Goal: Information Seeking & Learning: Learn about a topic

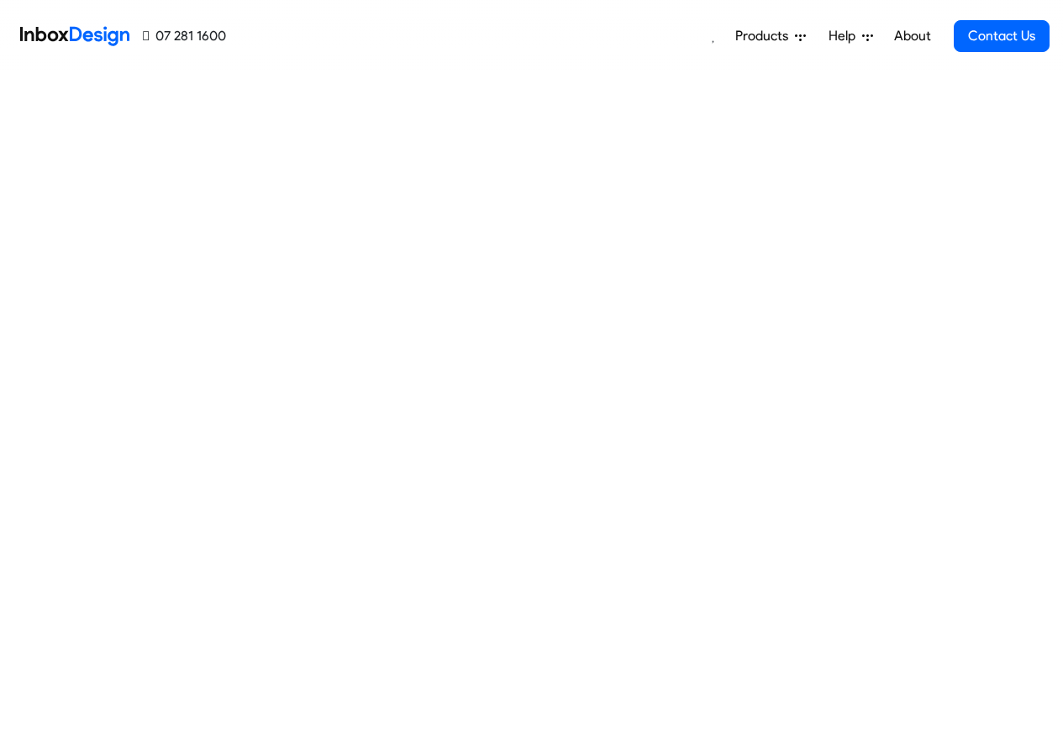
scroll to position [607, 0]
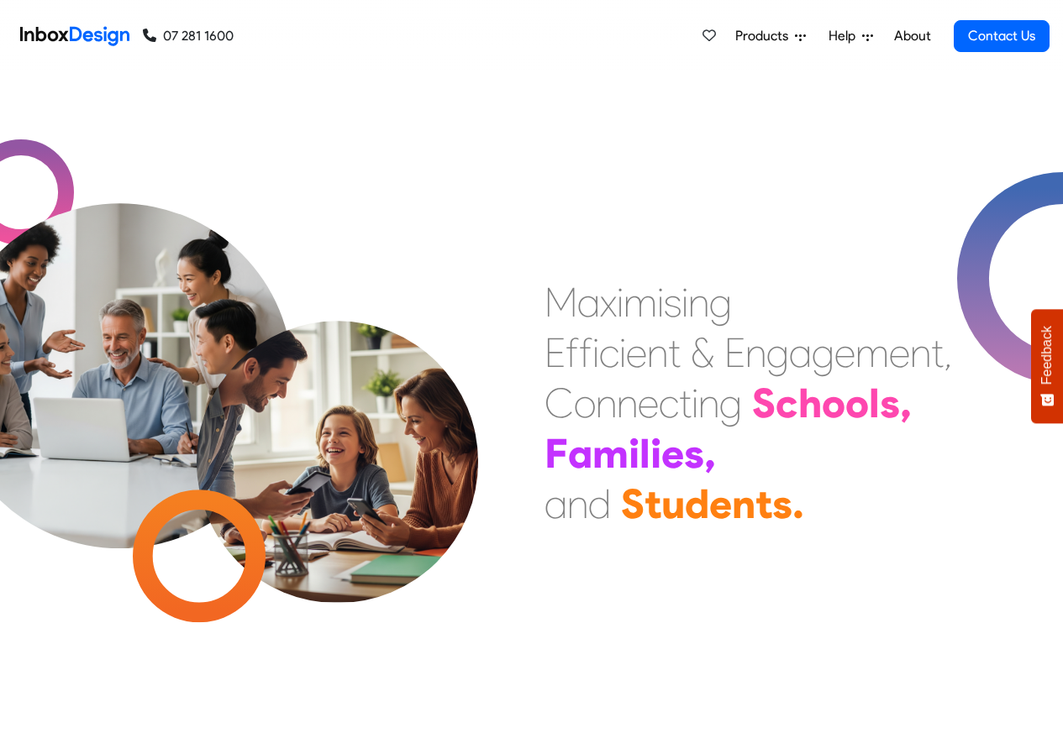
click at [934, 36] on link "About" at bounding box center [912, 36] width 46 height 34
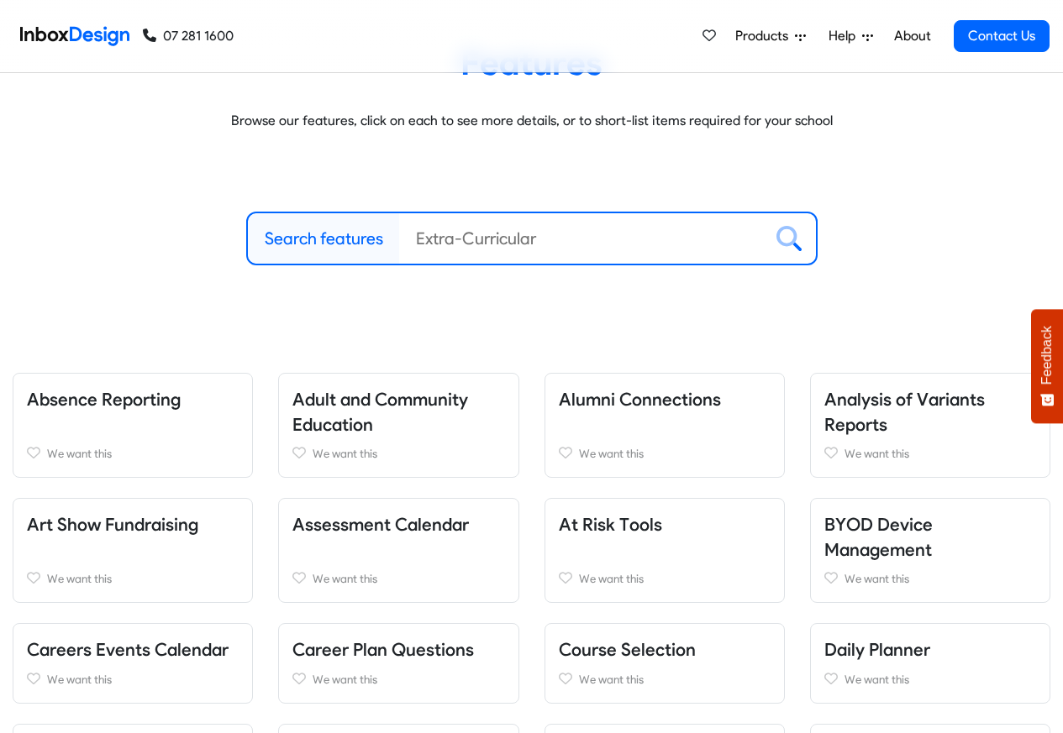
scroll to position [605, 0]
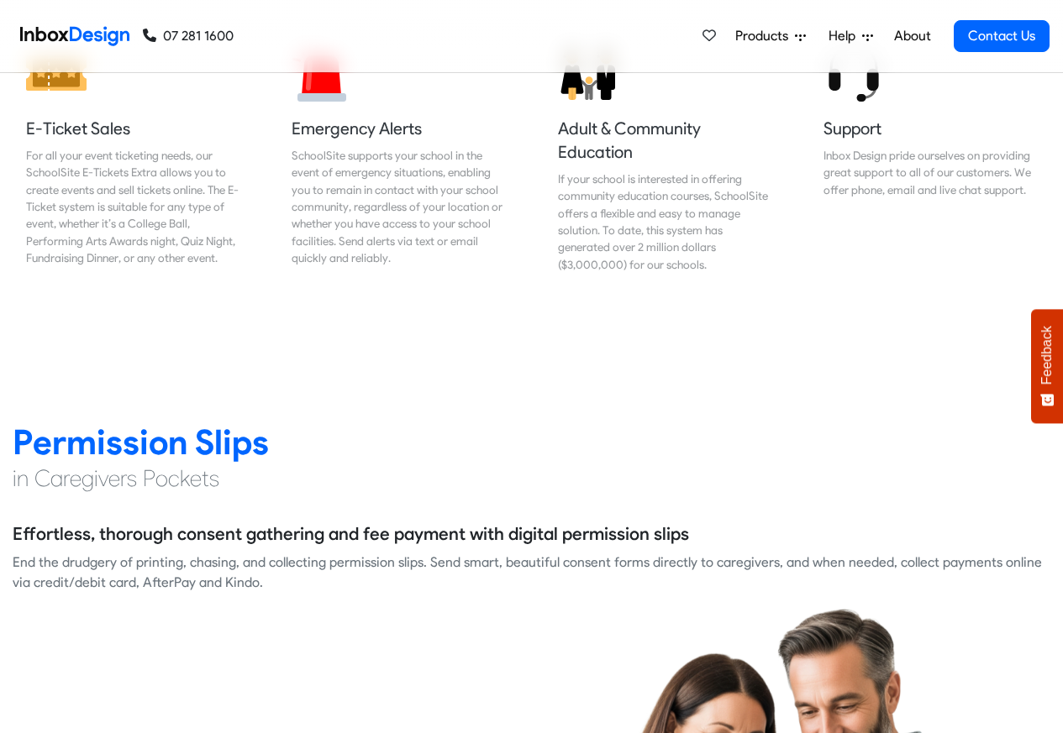
scroll to position [2016, 0]
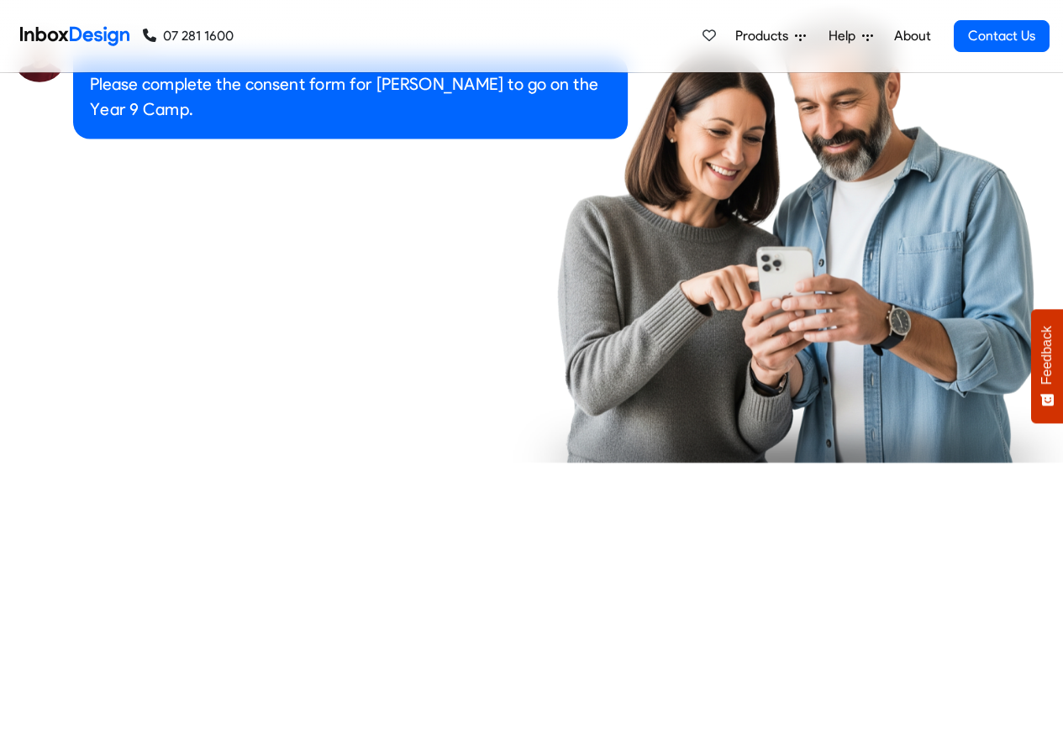
checkbox input "true"
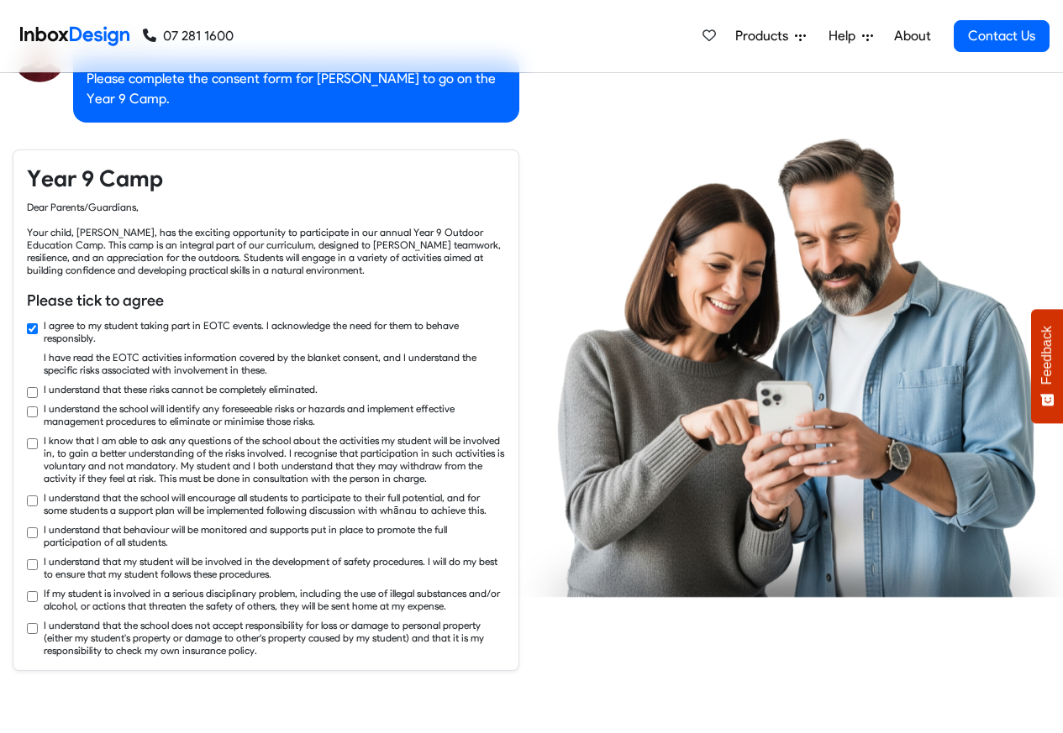
checkbox input "true"
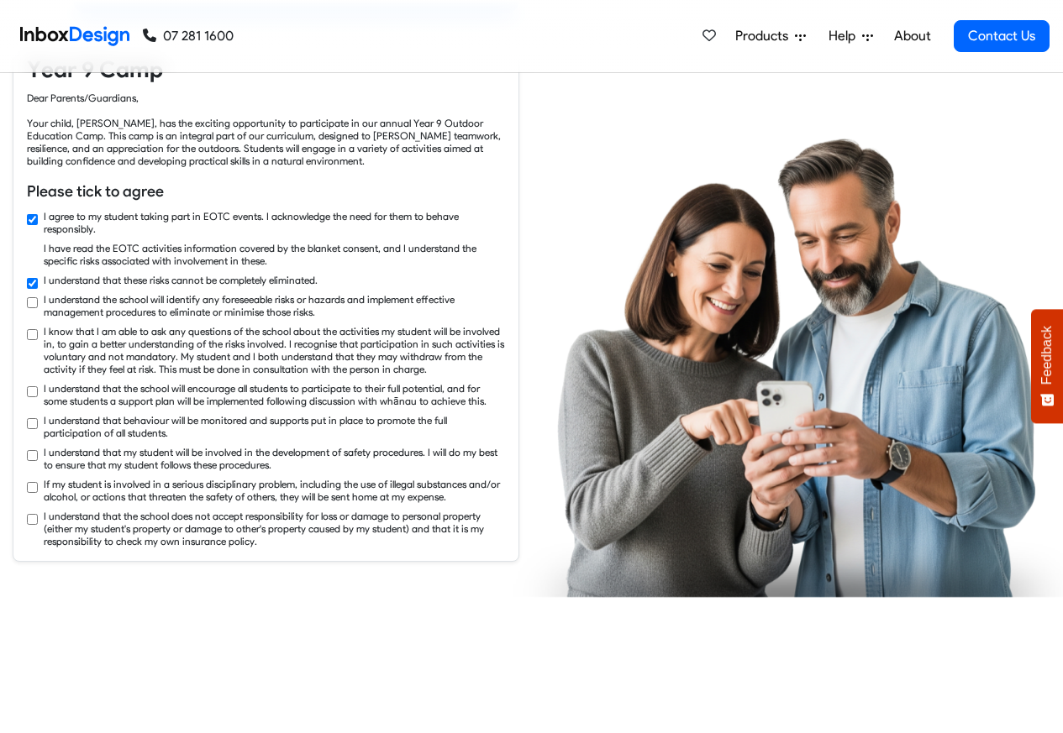
checkbox input "true"
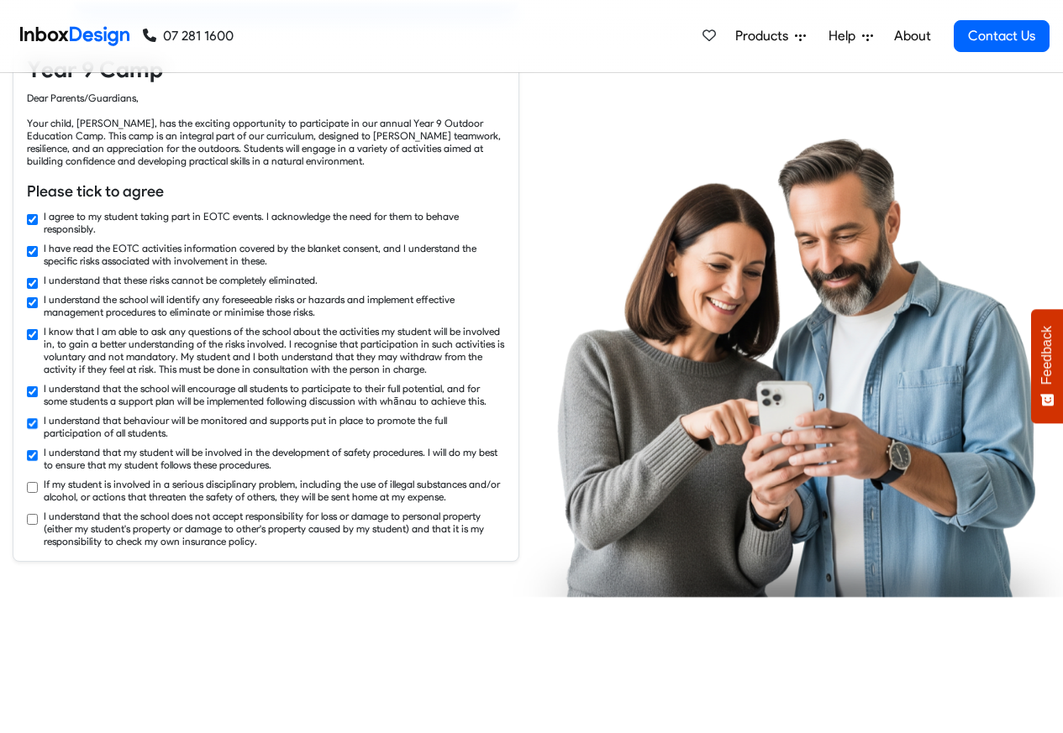
checkbox input "true"
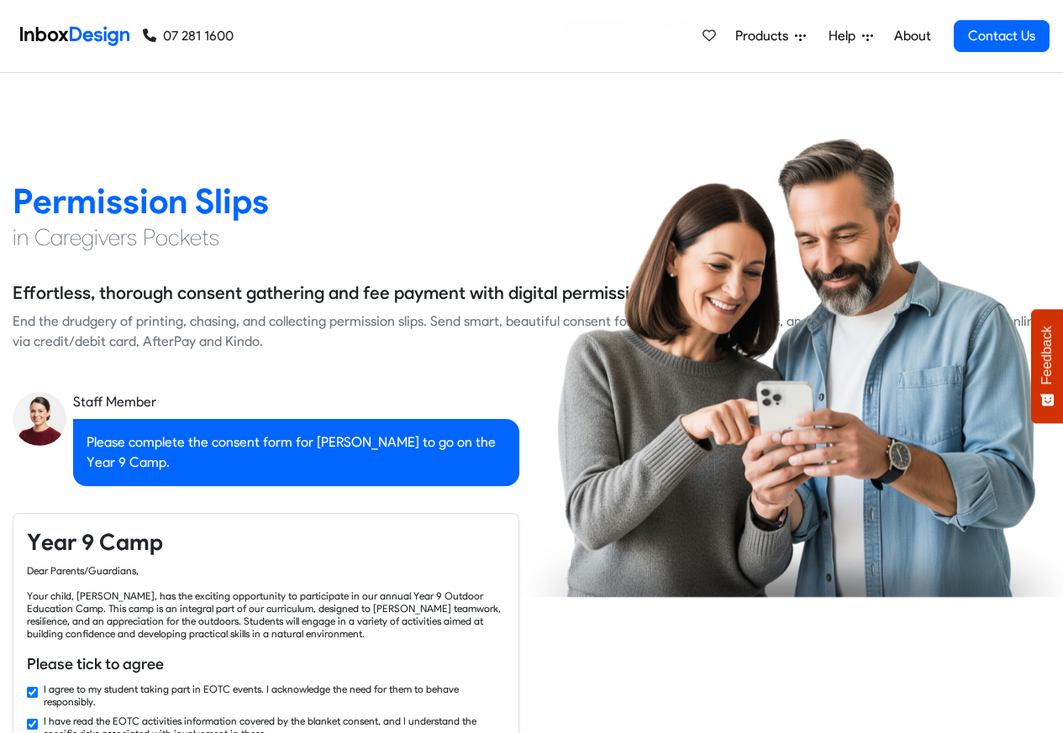
checkbox input "false"
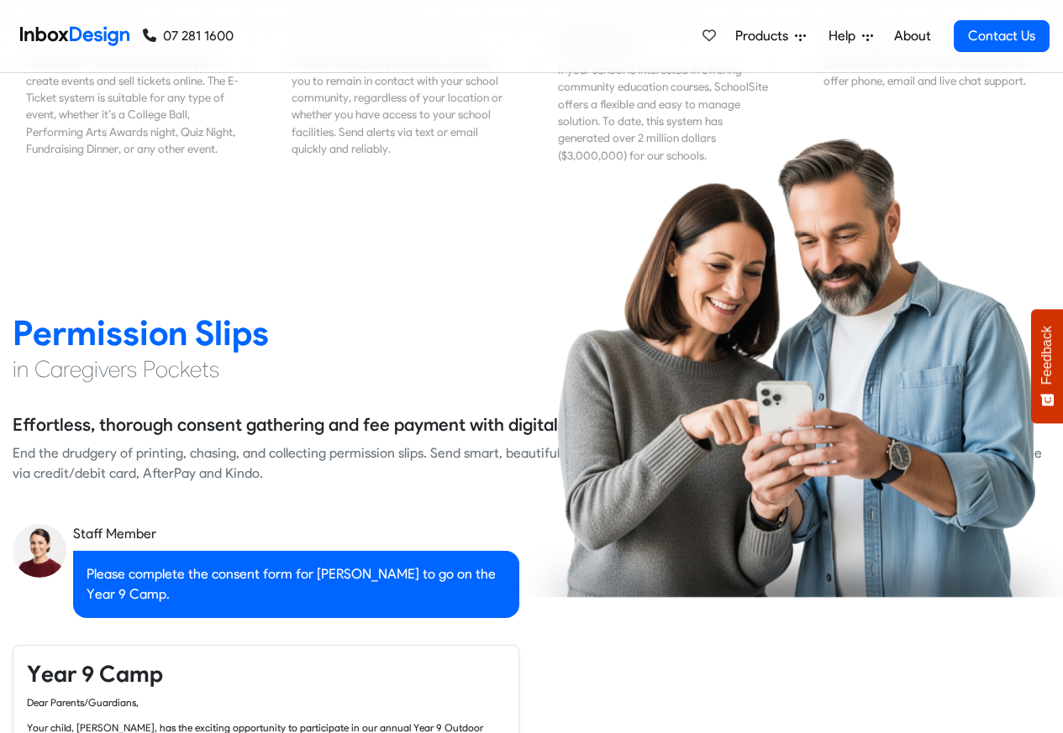
checkbox input "false"
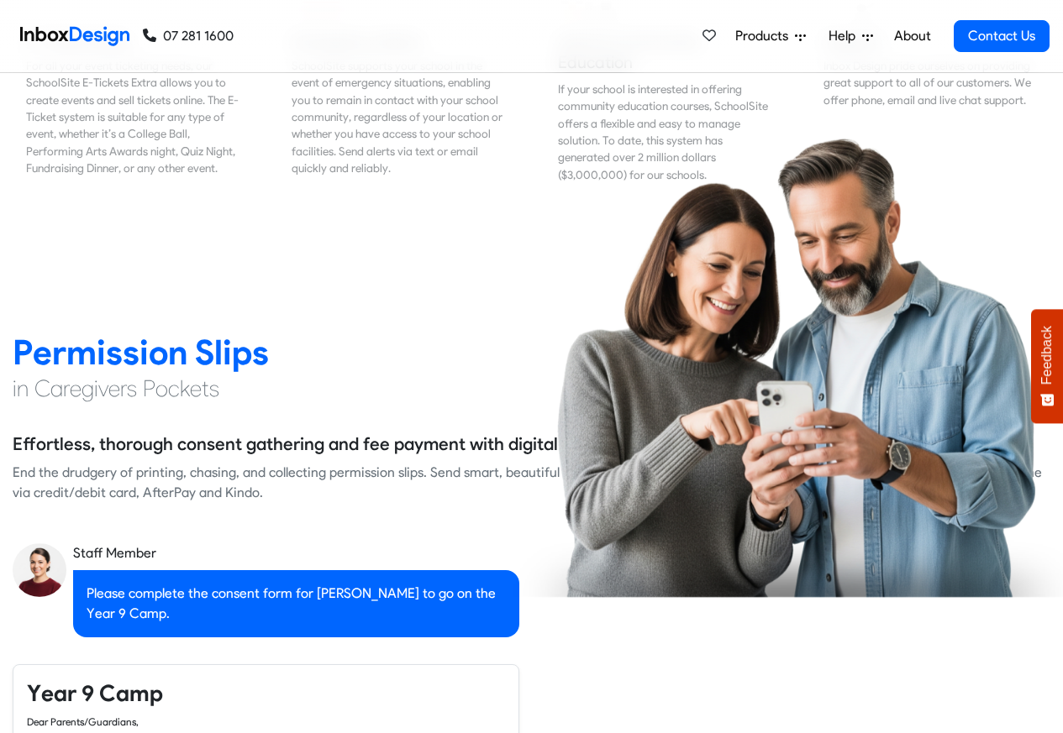
checkbox input "false"
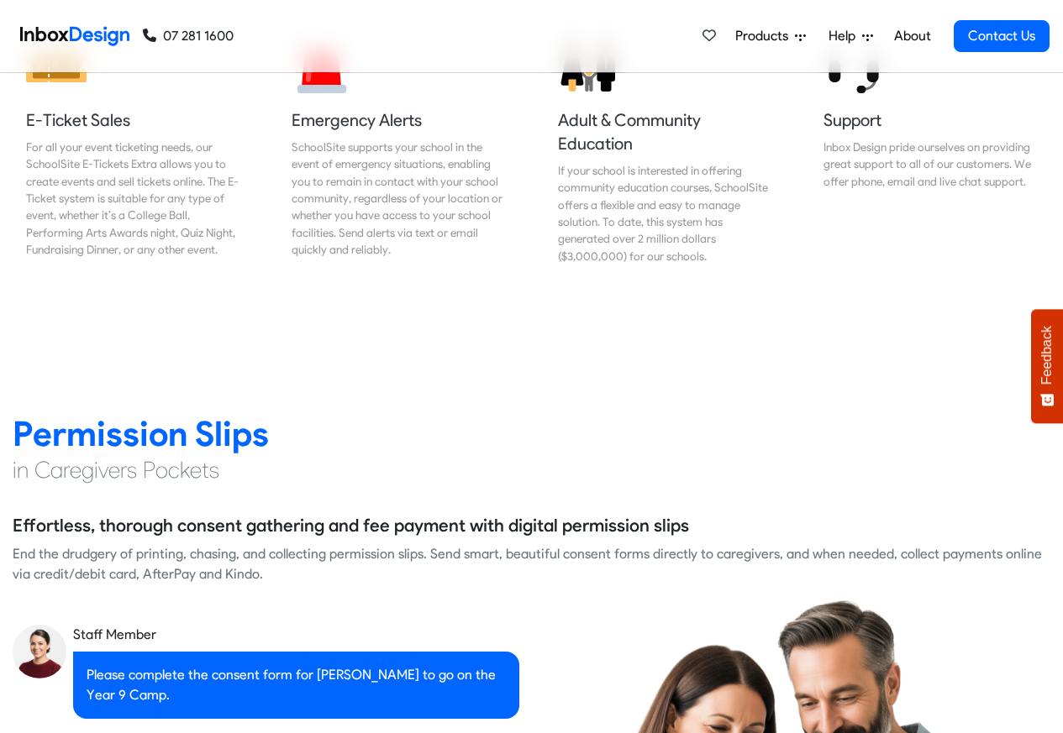
checkbox input "false"
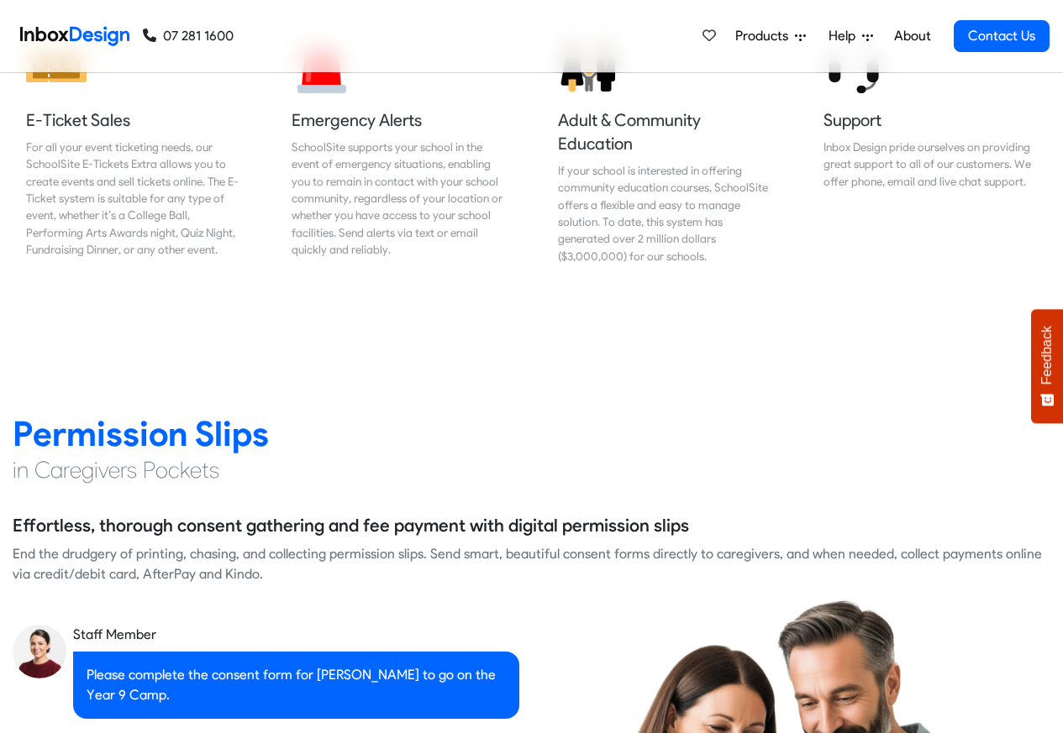
checkbox input "false"
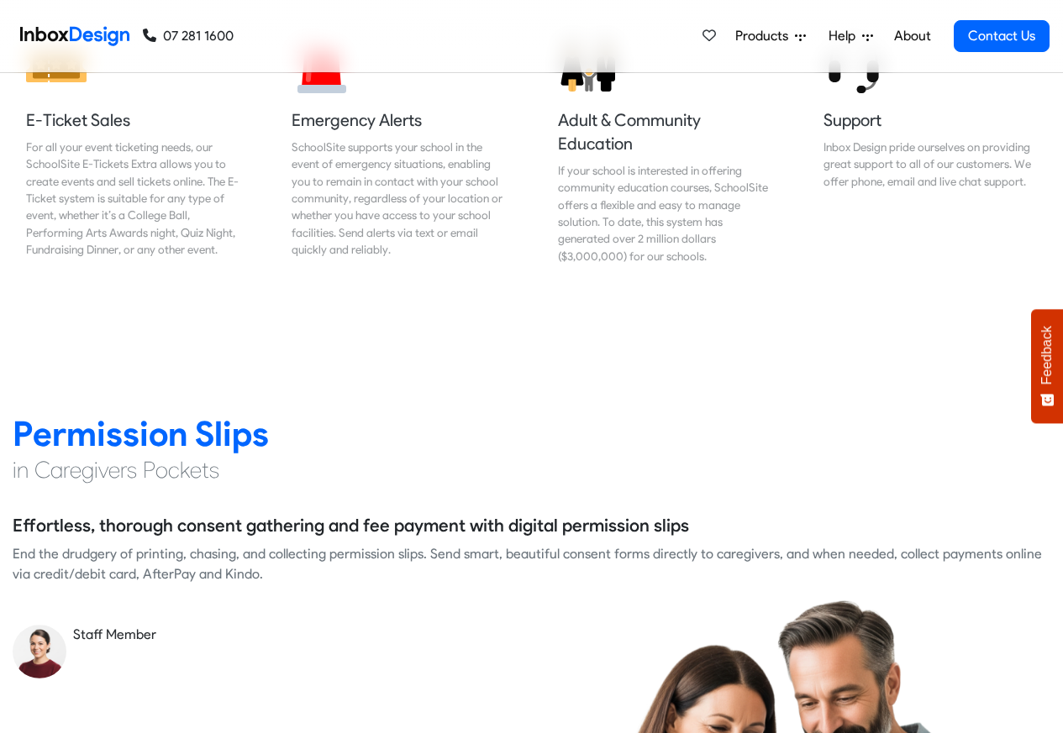
click at [81, 19] on img at bounding box center [74, 36] width 109 height 34
